Goal: Task Accomplishment & Management: Manage account settings

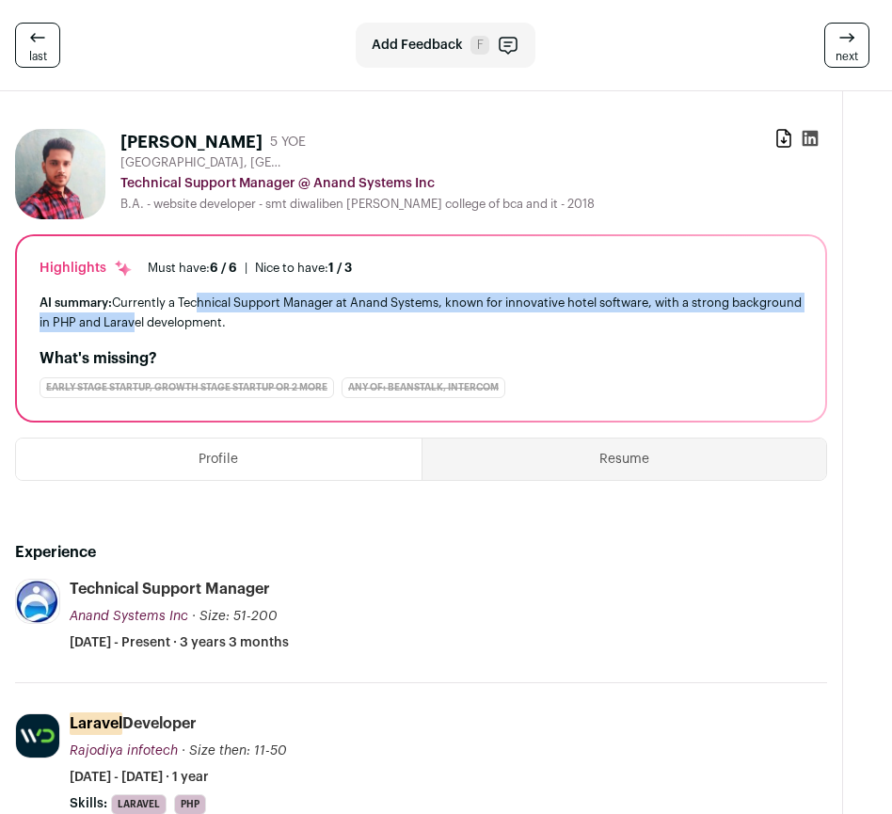
drag, startPoint x: 198, startPoint y: 315, endPoint x: 194, endPoint y: 302, distance: 13.7
click at [194, 302] on div "AI summary: Currently a Technical Support Manager at Anand Systems, known for i…" at bounding box center [421, 313] width 763 height 40
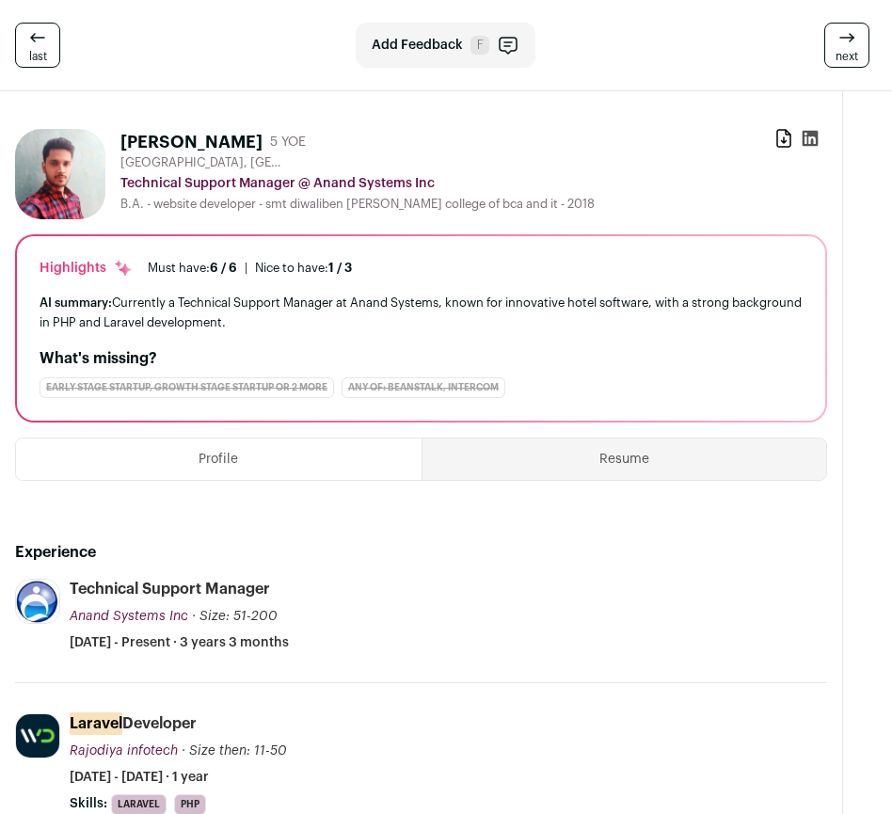
drag, startPoint x: 181, startPoint y: 304, endPoint x: 225, endPoint y: 309, distance: 44.6
click at [225, 309] on div "AI summary: Currently a Technical Support Manager at Anand Systems, known for i…" at bounding box center [421, 313] width 763 height 40
drag, startPoint x: 214, startPoint y: 309, endPoint x: 245, endPoint y: 318, distance: 31.5
click at [223, 313] on div "AI summary: Currently a Technical Support Manager at Anand Systems, known for i…" at bounding box center [421, 313] width 763 height 40
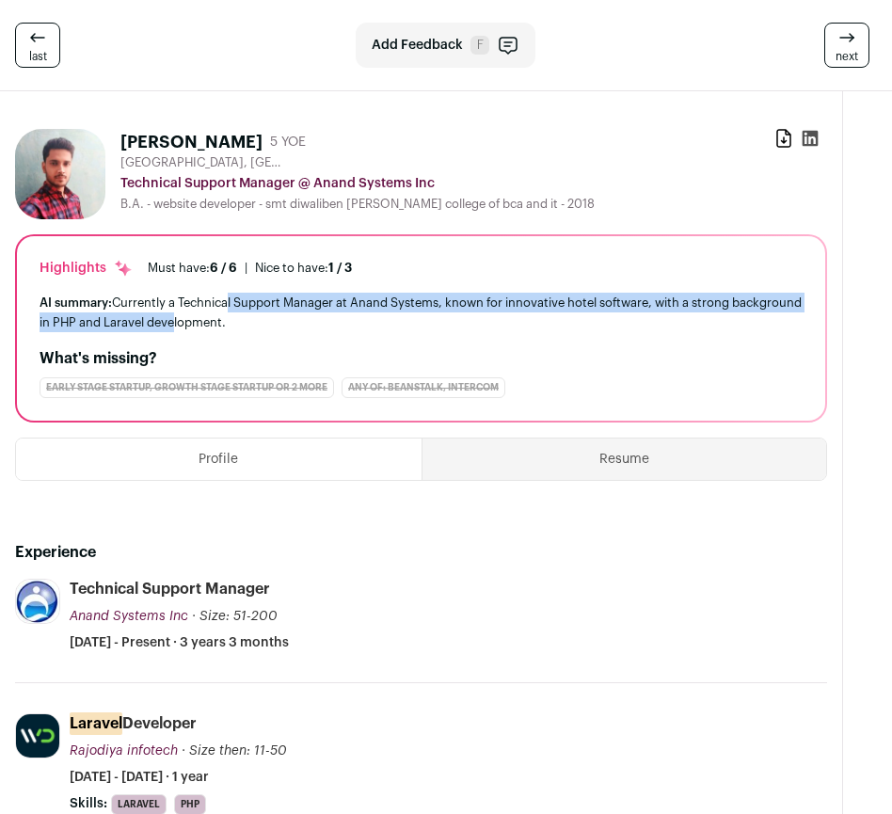
drag, startPoint x: 245, startPoint y: 318, endPoint x: 228, endPoint y: 307, distance: 20.4
click at [228, 307] on div "AI summary: Currently a Technical Support Manager at Anand Systems, known for i…" at bounding box center [421, 313] width 763 height 40
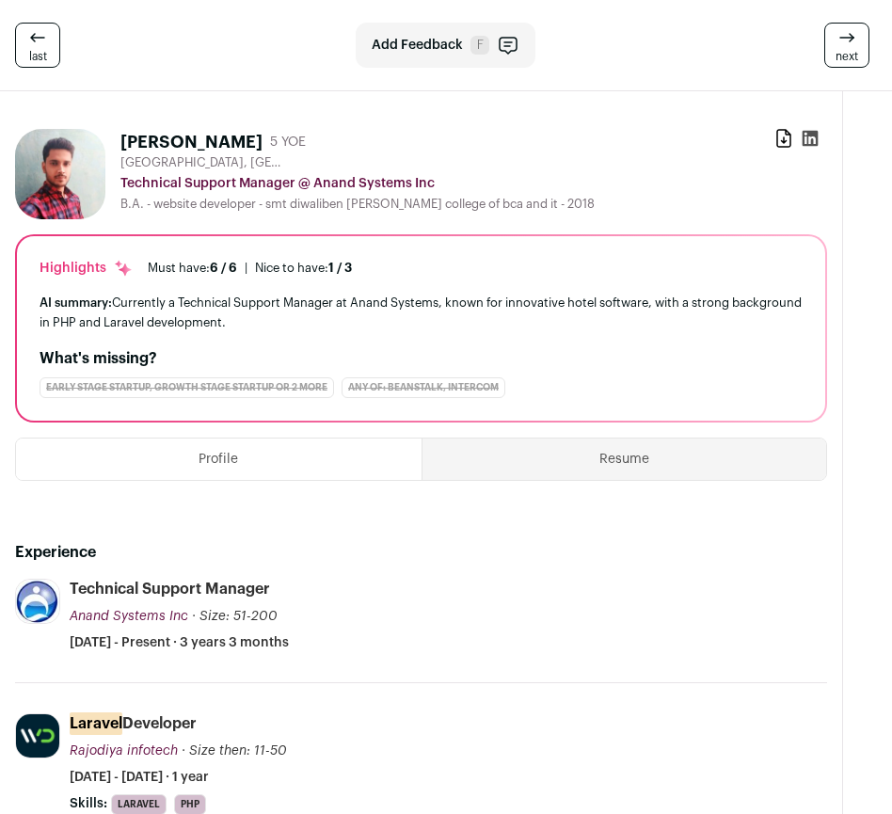
drag, startPoint x: 208, startPoint y: 305, endPoint x: 243, endPoint y: 316, distance: 36.6
click at [224, 310] on div "AI summary: Currently a Technical Support Manager at Anand Systems, known for i…" at bounding box center [421, 313] width 763 height 40
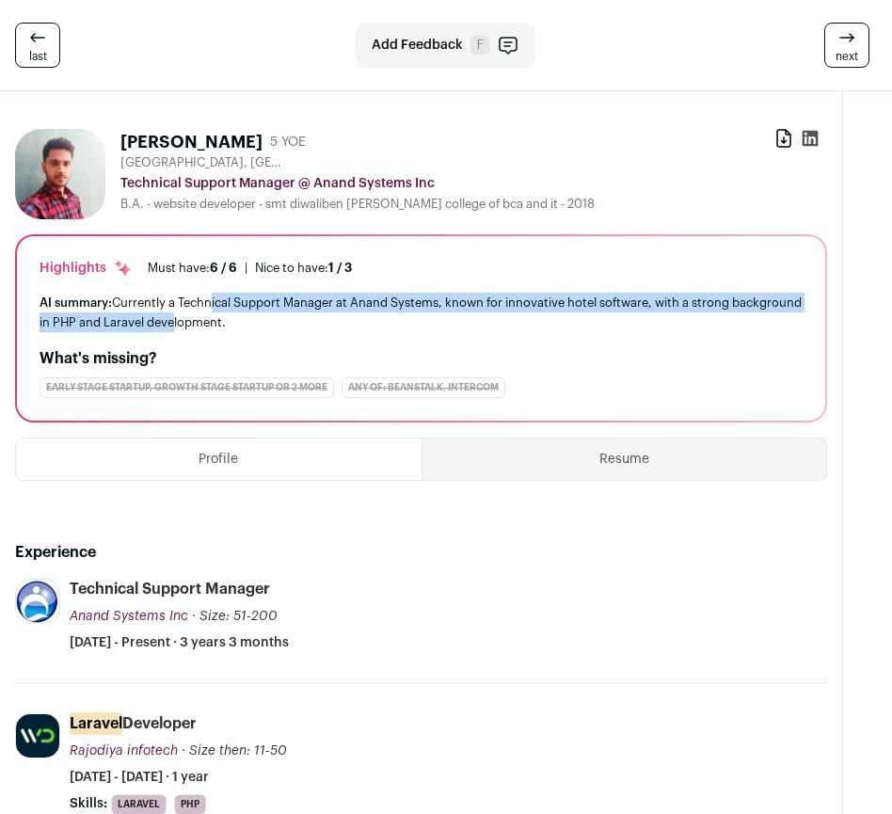
drag, startPoint x: 243, startPoint y: 316, endPoint x: 212, endPoint y: 303, distance: 33.7
click at [212, 303] on div "AI summary: Currently a Technical Support Manager at Anand Systems, known for i…" at bounding box center [421, 313] width 763 height 40
click at [212, 304] on div "AI summary: Currently a Technical Support Manager at Anand Systems, known for i…" at bounding box center [421, 313] width 763 height 40
drag, startPoint x: 145, startPoint y: 304, endPoint x: 259, endPoint y: 328, distance: 116.4
click at [235, 322] on div "AI summary: Currently a Technical Support Manager at Anand Systems, known for i…" at bounding box center [421, 313] width 763 height 40
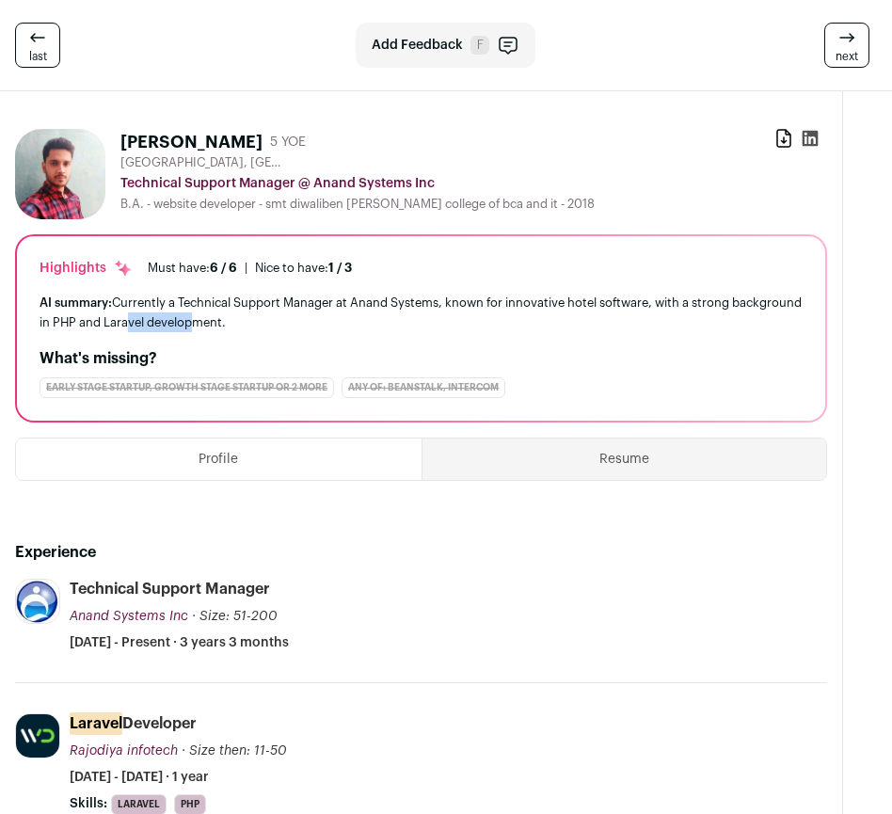
drag, startPoint x: 259, startPoint y: 328, endPoint x: 163, endPoint y: 310, distance: 97.6
click at [182, 312] on div "AI summary: Currently a Technical Support Manager at Anand Systems, known for i…" at bounding box center [421, 313] width 763 height 40
click at [158, 309] on div "AI summary: Currently a Technical Support Manager at Anand Systems, known for i…" at bounding box center [421, 313] width 763 height 40
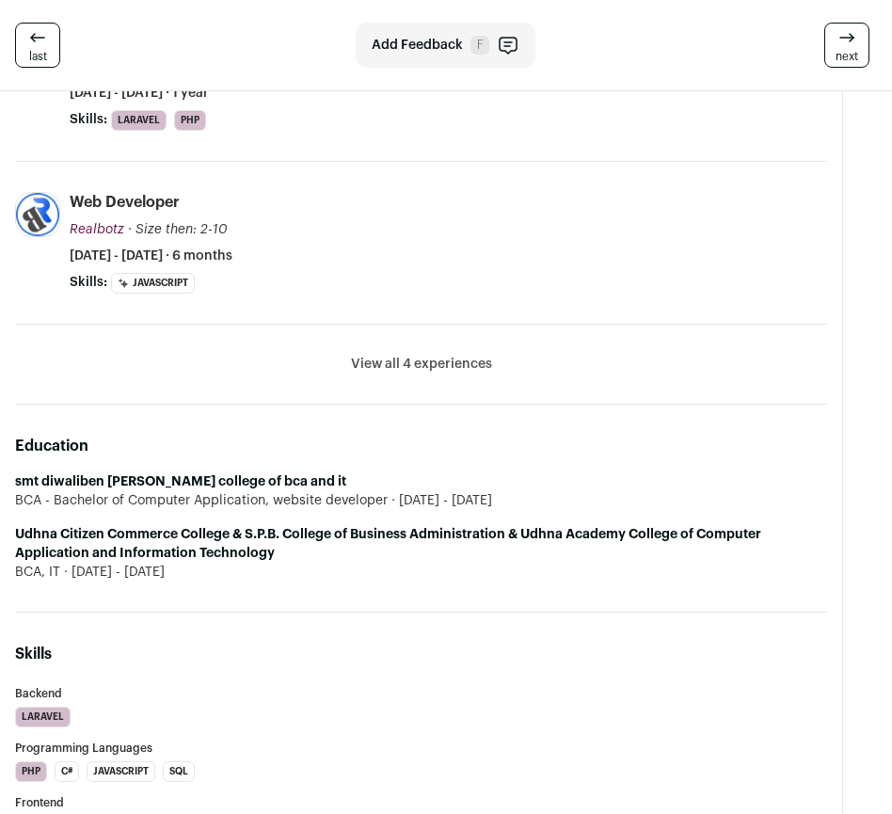
scroll to position [690, 0]
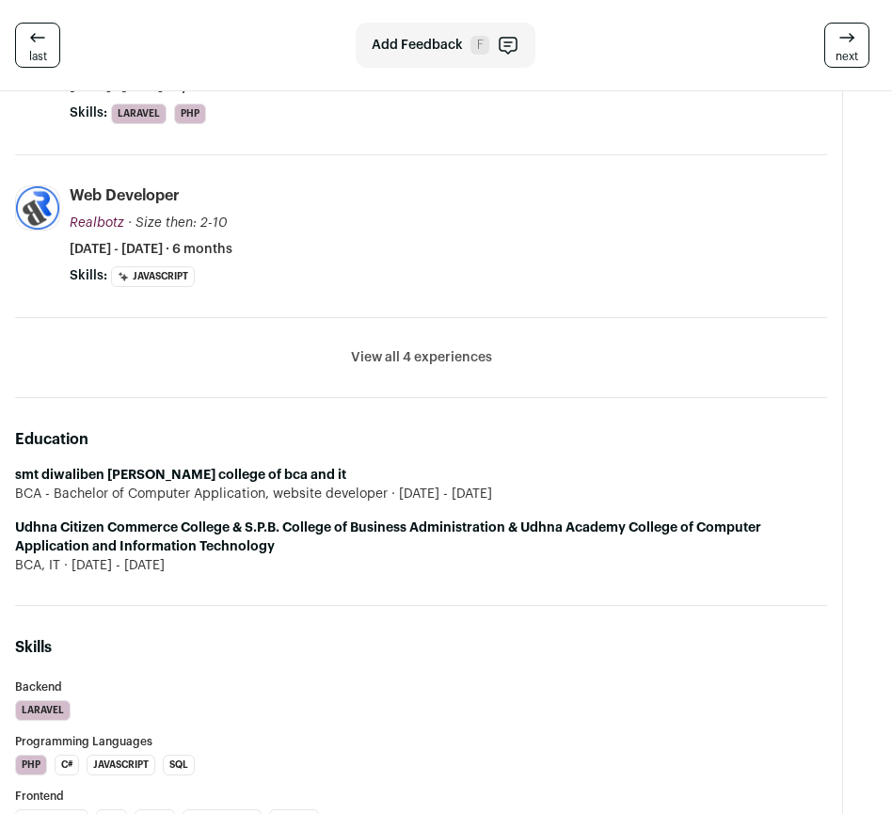
click at [394, 362] on button "View all 4 experiences" at bounding box center [421, 357] width 141 height 19
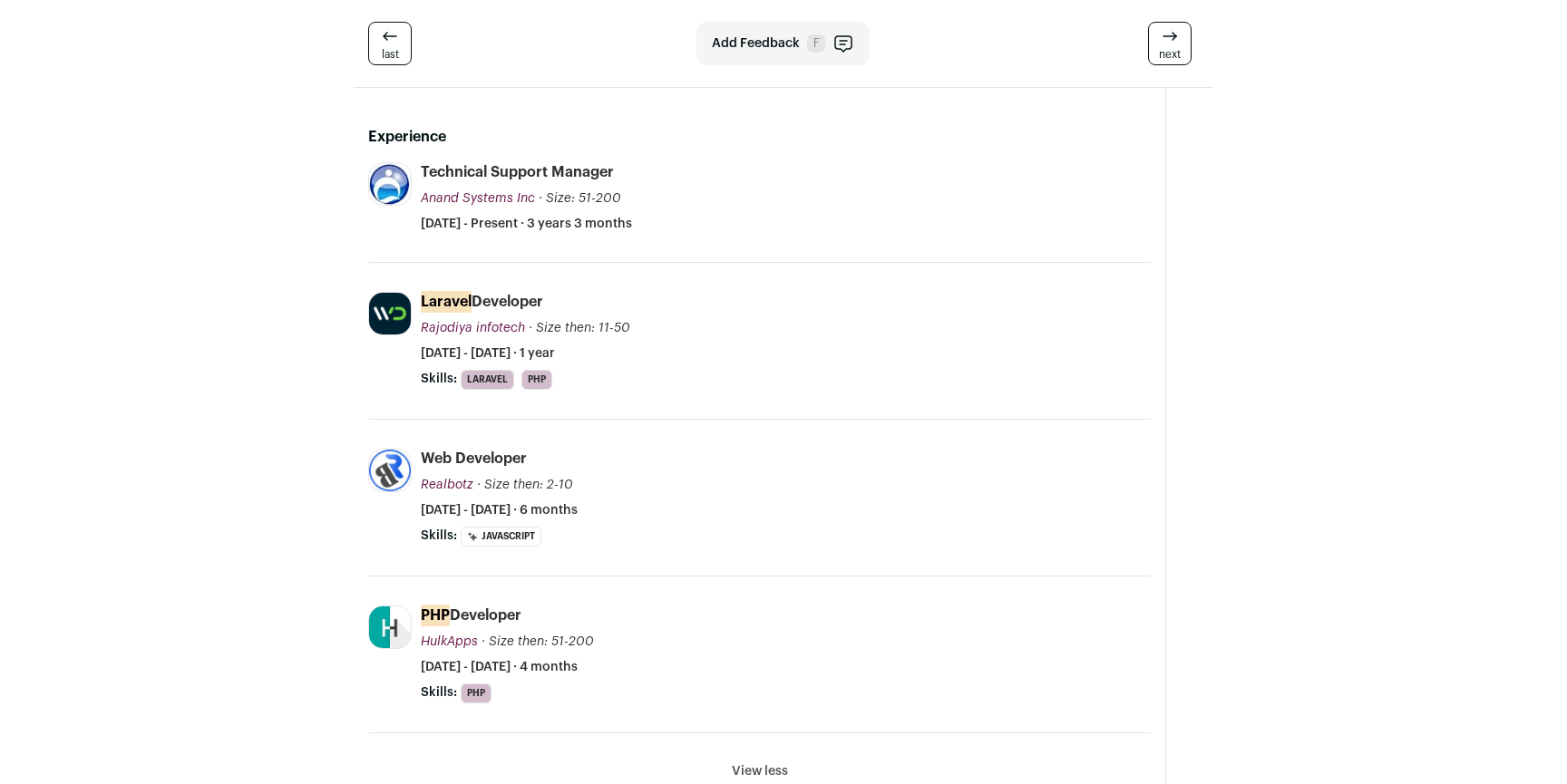
scroll to position [0, 0]
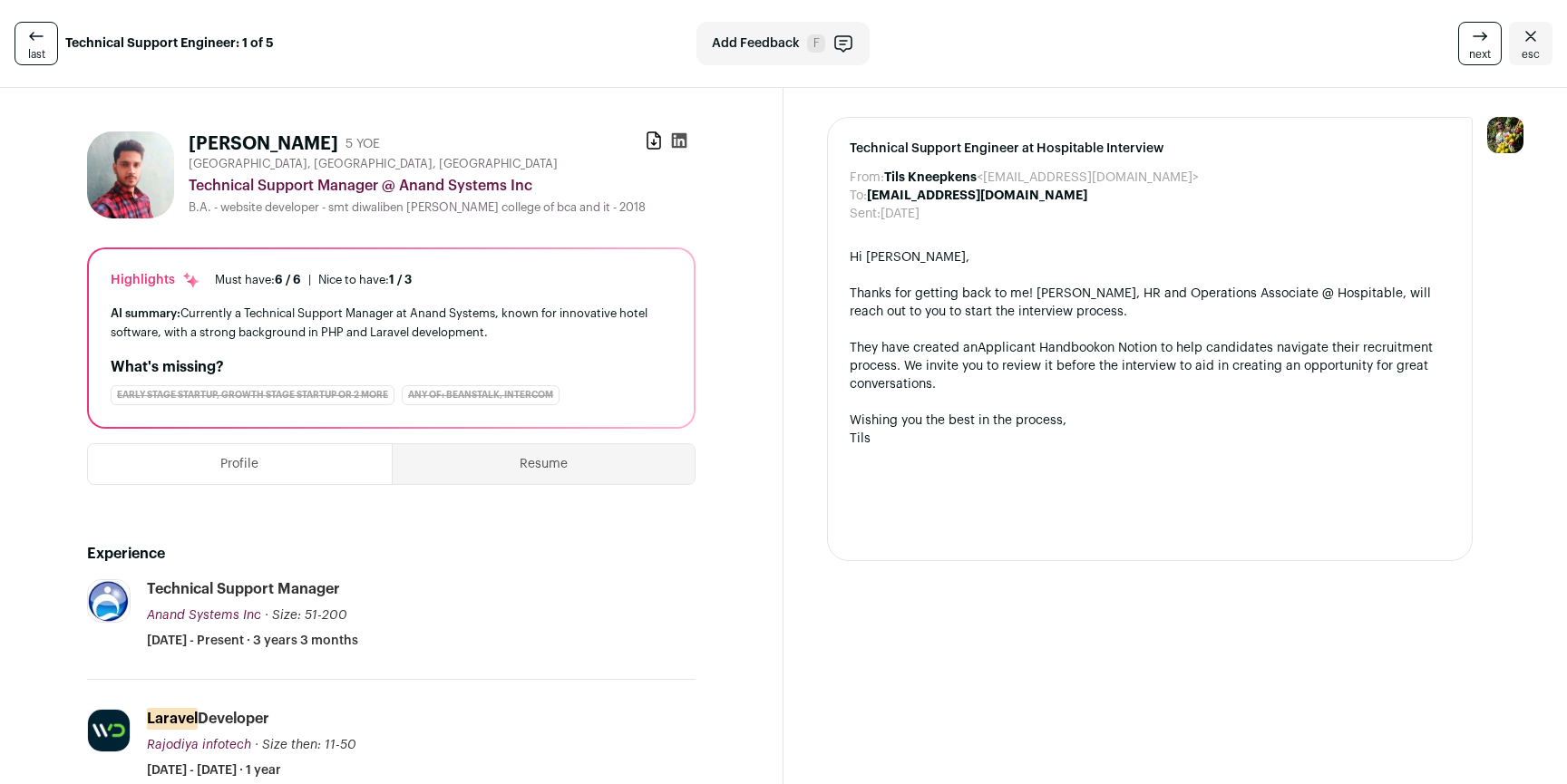
click at [859, 47] on span "esc" at bounding box center [1530, 54] width 18 height 14
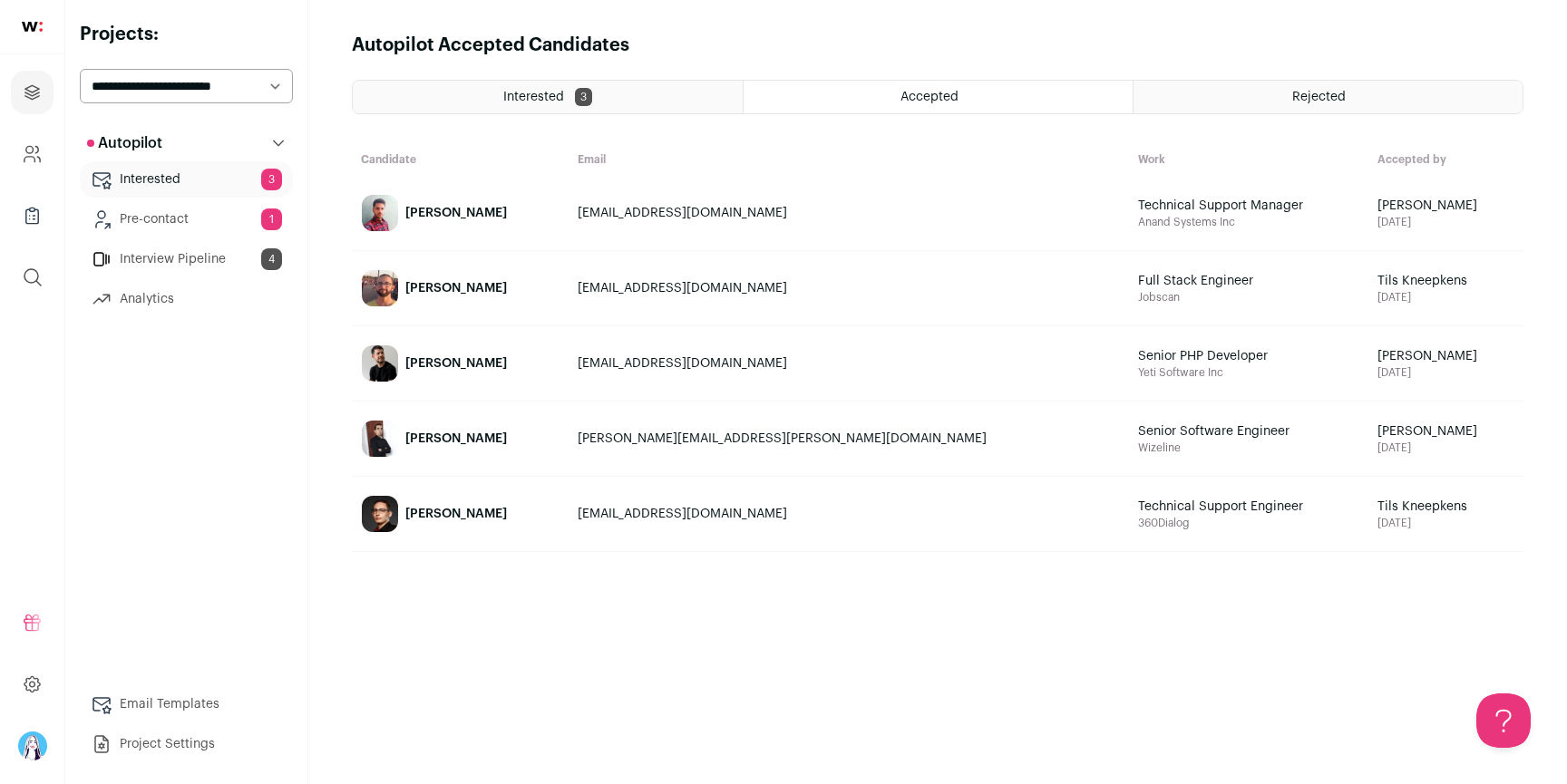
click at [568, 422] on link "[PERSON_NAME]" at bounding box center [460, 438] width 215 height 72
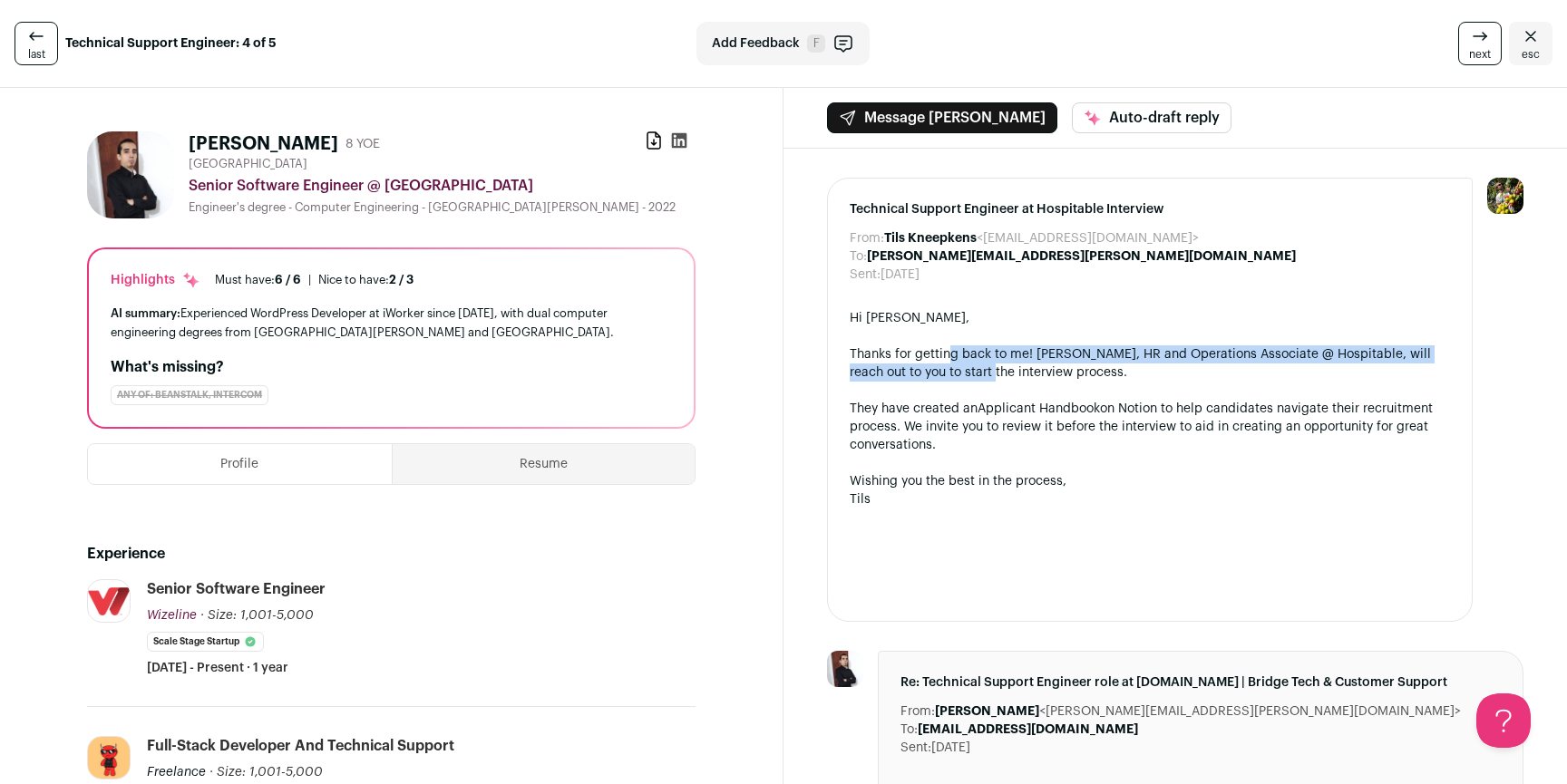
drag, startPoint x: 941, startPoint y: 353, endPoint x: 952, endPoint y: 377, distance: 26.4
click at [952, 377] on div "Thanks for getting back to me! [PERSON_NAME], HR and Operations Associate @ Hos…" at bounding box center [1149, 363] width 600 height 37
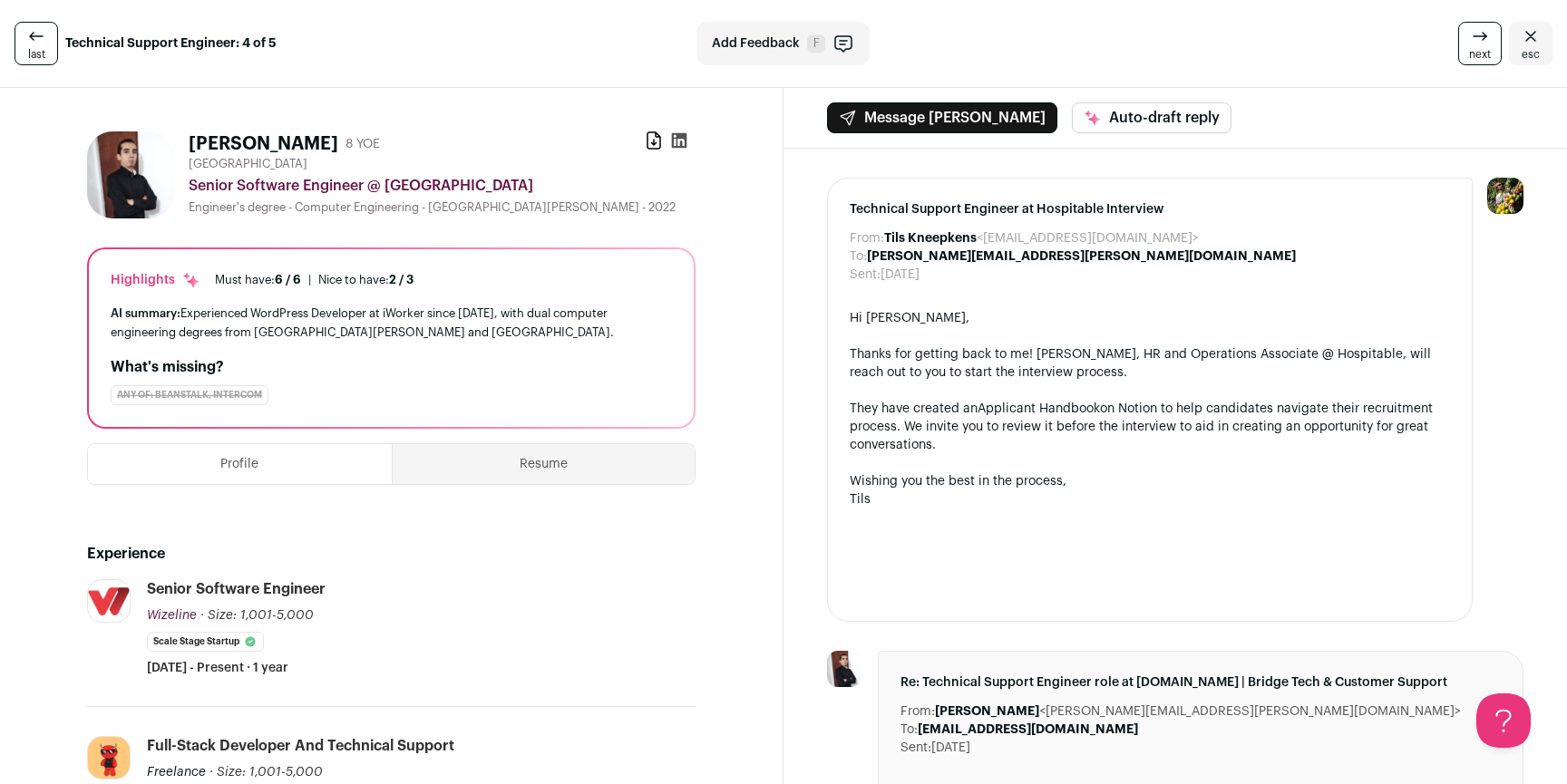
click at [952, 377] on div "Thanks for getting back to me! [PERSON_NAME], HR and Operations Associate @ Hos…" at bounding box center [1149, 363] width 600 height 37
click at [909, 364] on div "Thanks for getting back to me! [PERSON_NAME], HR and Operations Associate @ Hos…" at bounding box center [1149, 363] width 600 height 37
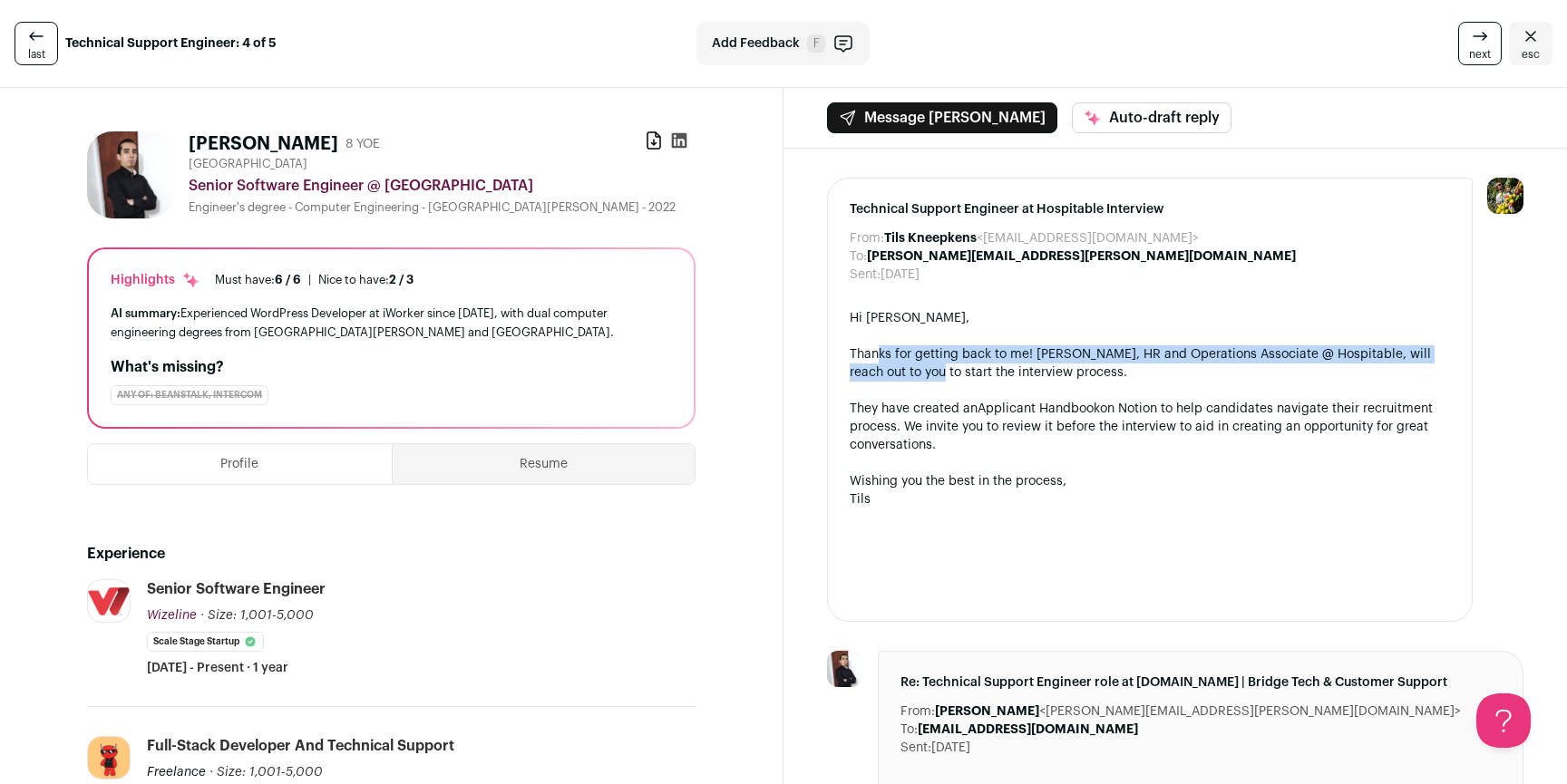
drag, startPoint x: 875, startPoint y: 359, endPoint x: 899, endPoint y: 375, distance: 28.8
click at [899, 375] on div "Thanks for getting back to me! [PERSON_NAME], HR and Operations Associate @ Hos…" at bounding box center [1149, 363] width 600 height 37
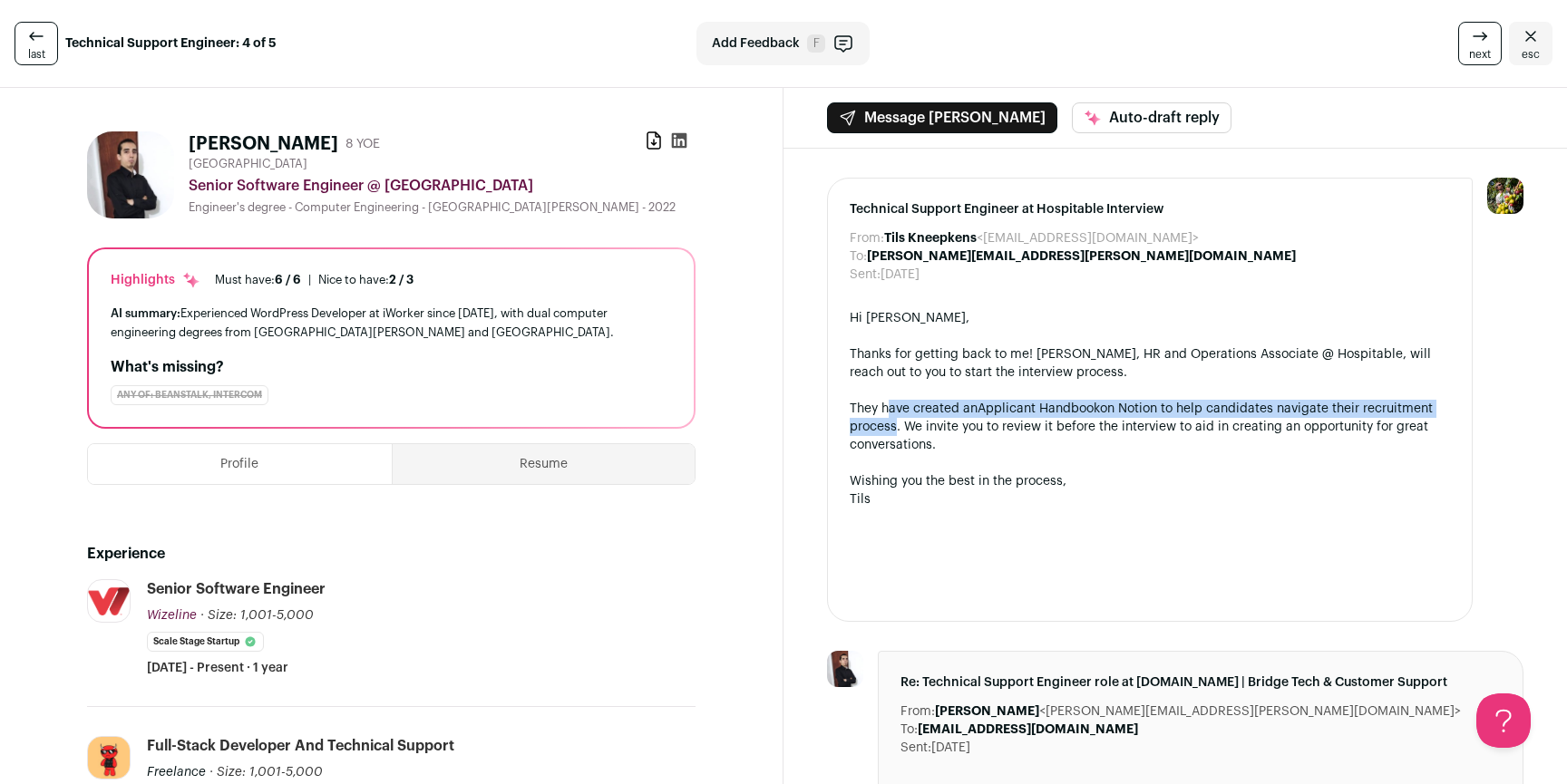
drag, startPoint x: 882, startPoint y: 412, endPoint x: 890, endPoint y: 444, distance: 33.0
click at [886, 435] on div "They have created an Applicant Handbook on Notion to help candidates navigate t…" at bounding box center [1149, 427] width 600 height 54
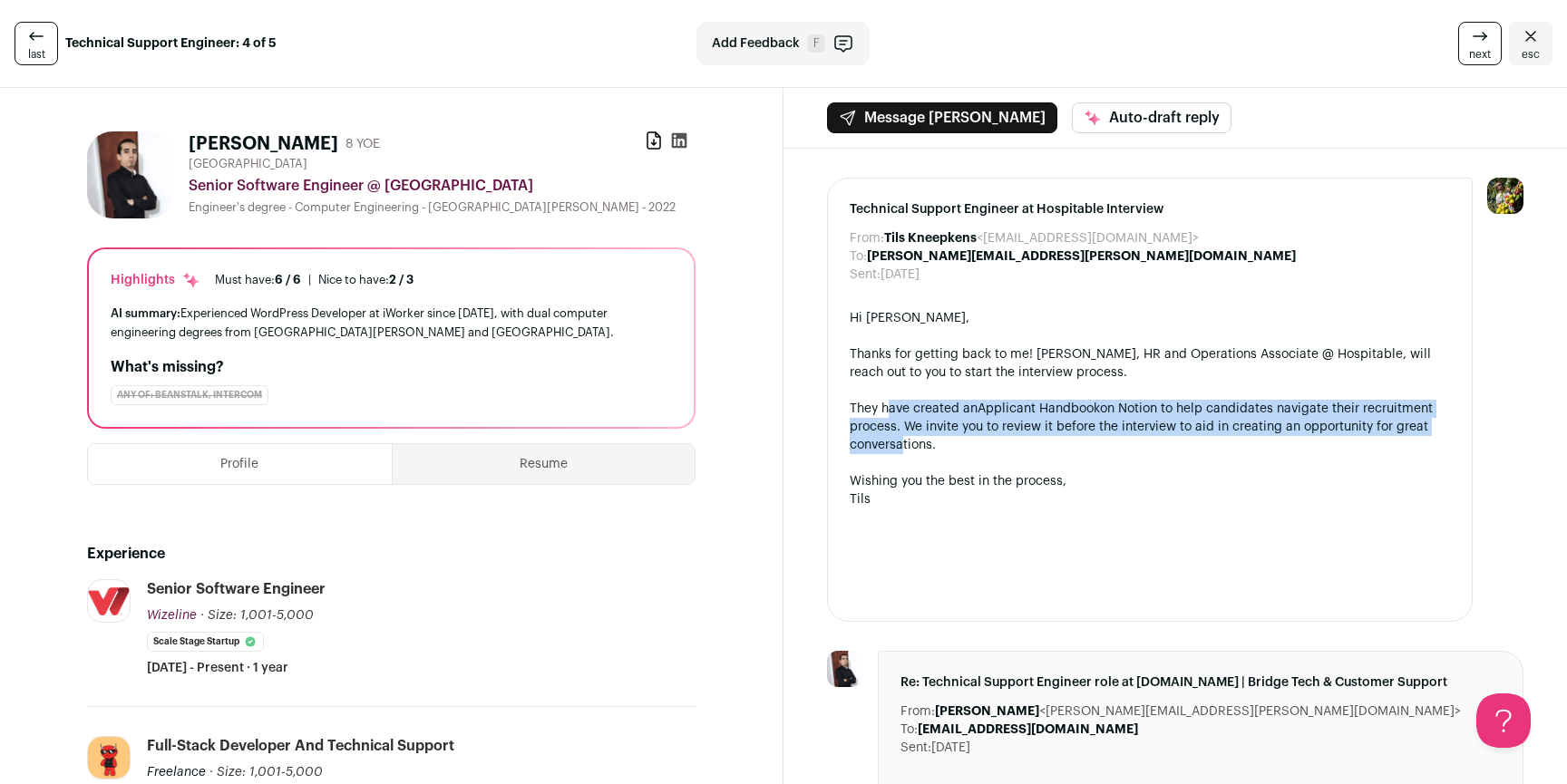
drag, startPoint x: 892, startPoint y: 446, endPoint x: 879, endPoint y: 398, distance: 49.7
click at [884, 406] on div "They have created an Applicant Handbook on Notion to help candidates navigate t…" at bounding box center [1149, 427] width 600 height 54
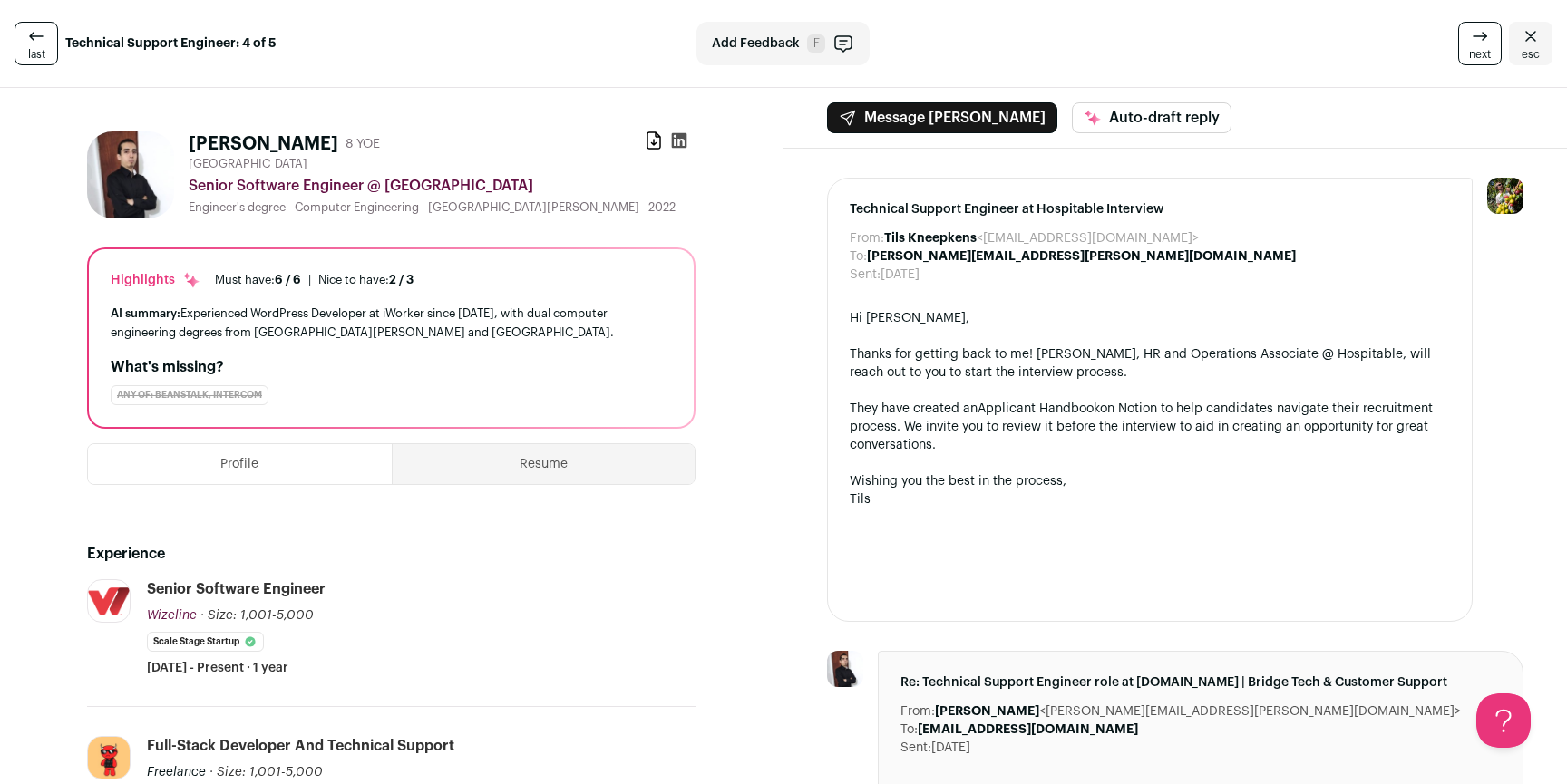
click at [879, 398] on div at bounding box center [1149, 390] width 600 height 18
